Goal: Task Accomplishment & Management: Use online tool/utility

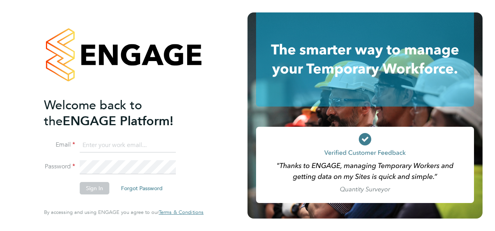
type input "kirsty.roberts@bgis.com"
click at [196, 176] on div "Welcome back to the ENGAGE Platform! Email kirsty.roberts@bgis.com Password Sig…" at bounding box center [124, 113] width 160 height 203
click at [95, 190] on button "Sign In" at bounding box center [95, 188] width 30 height 12
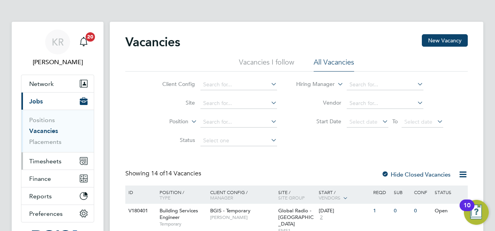
click at [45, 159] on span "Timesheets" at bounding box center [45, 161] width 32 height 7
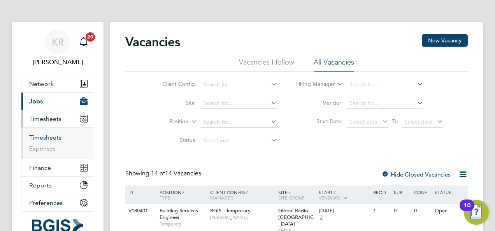
click at [42, 137] on link "Timesheets" at bounding box center [45, 137] width 32 height 7
